Goal: Navigation & Orientation: Understand site structure

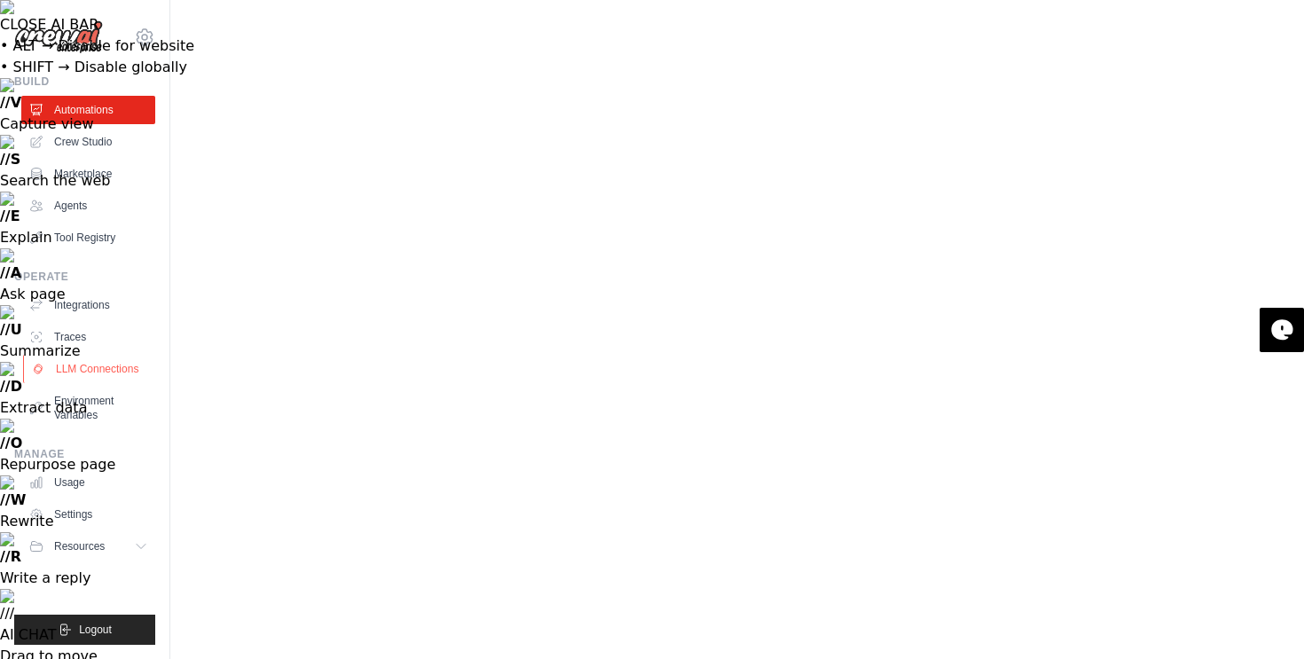
click at [82, 375] on link "LLM Connections" at bounding box center [90, 369] width 134 height 28
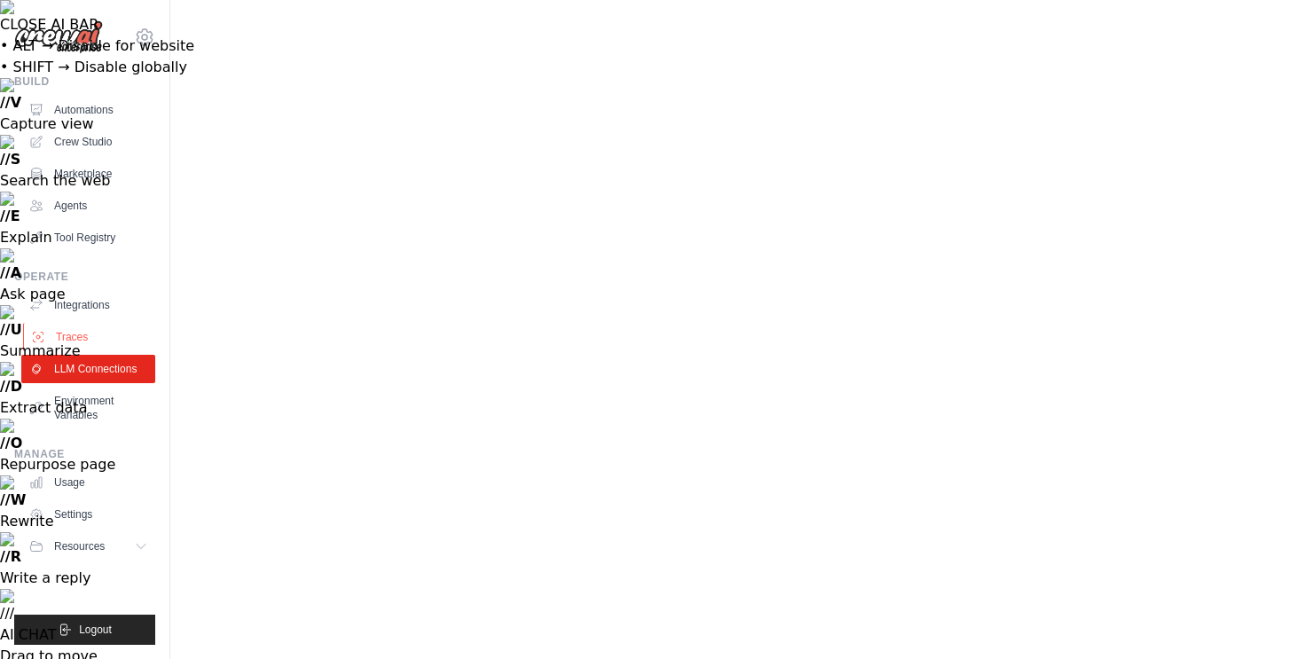
click at [70, 337] on link "Traces" at bounding box center [90, 337] width 134 height 28
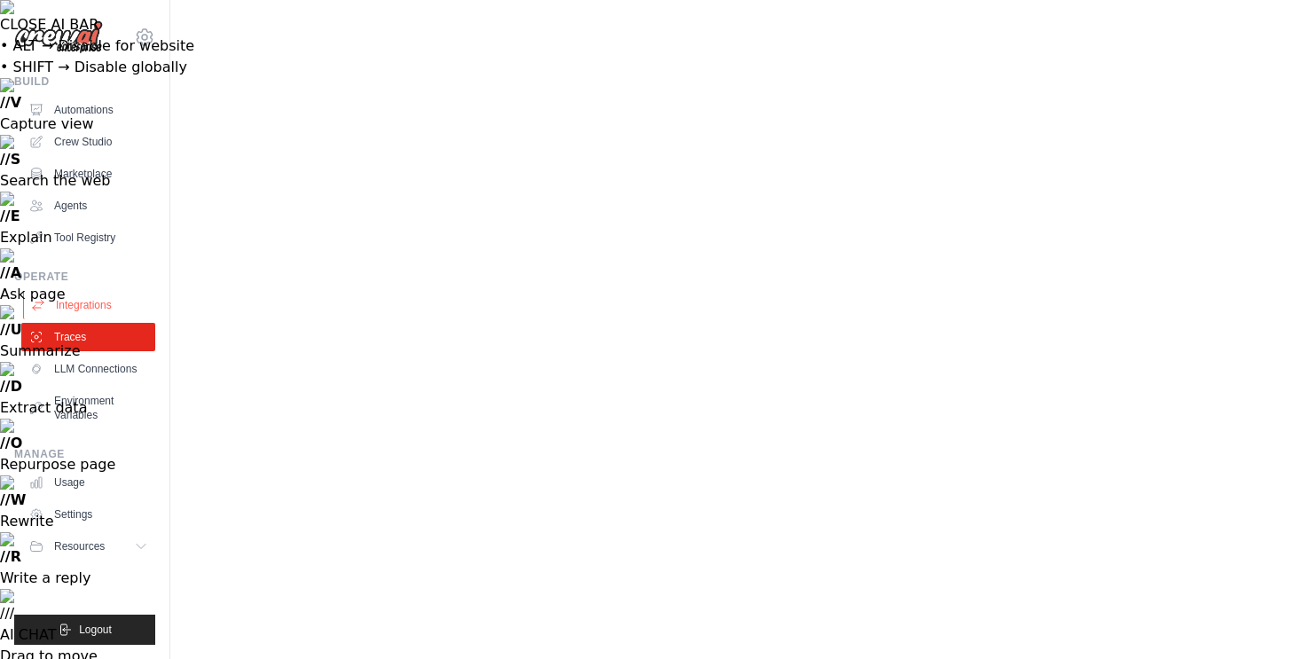
click at [80, 310] on link "Integrations" at bounding box center [90, 305] width 134 height 28
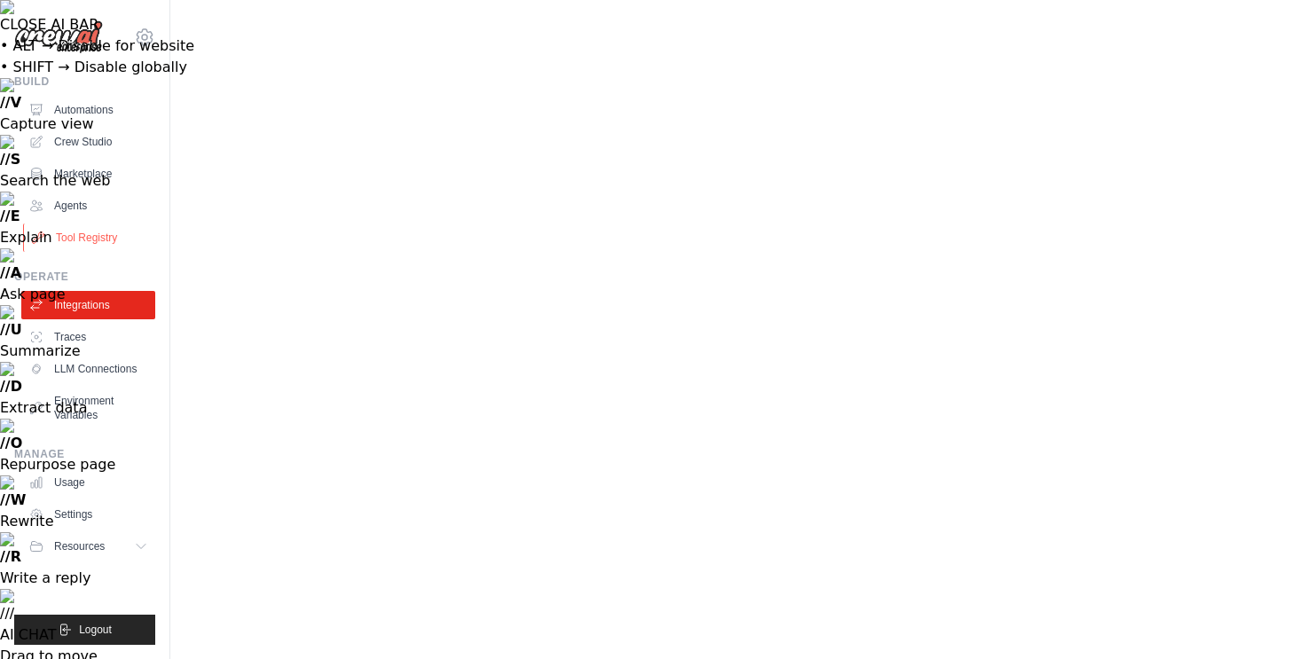
click at [73, 238] on link "Tool Registry" at bounding box center [90, 238] width 134 height 28
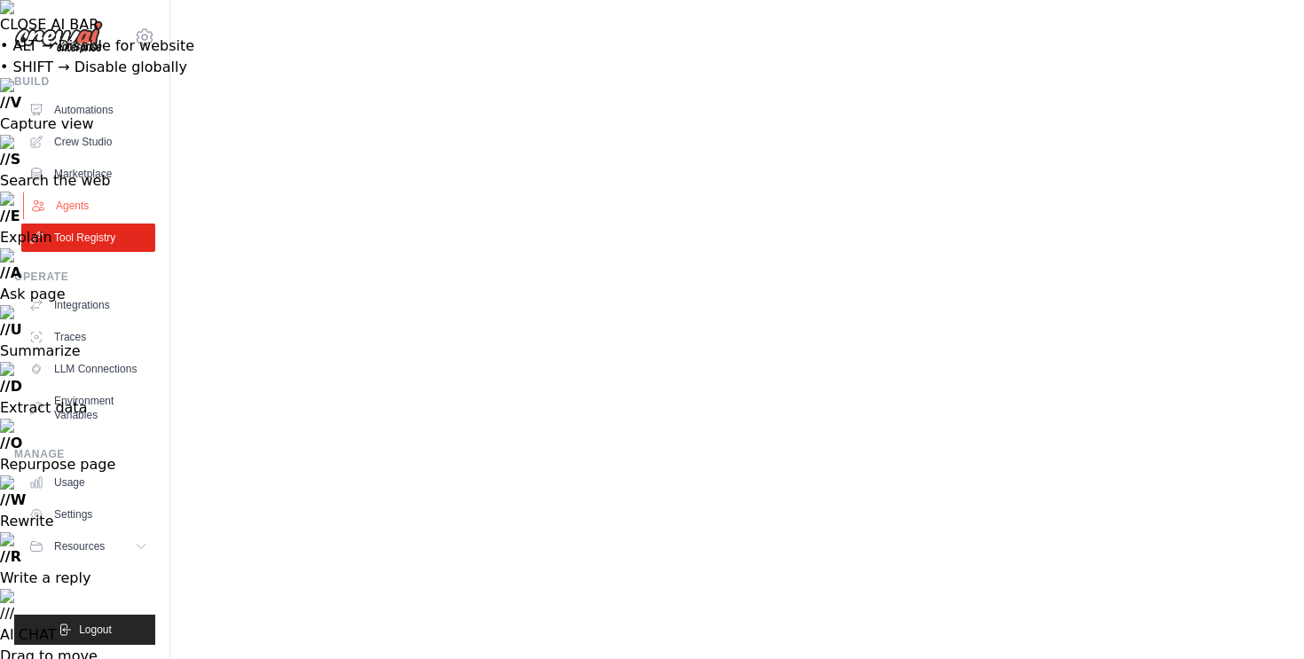
click at [69, 198] on link "Agents" at bounding box center [90, 206] width 134 height 28
click at [107, 146] on link "Crew Studio" at bounding box center [90, 142] width 134 height 28
